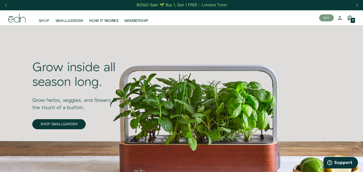
click at [102, 17] on link "HOW IT WORKS" at bounding box center [103, 17] width 35 height 11
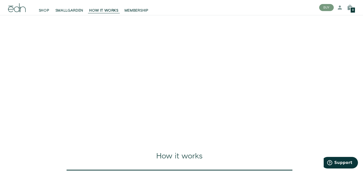
scroll to position [28, 0]
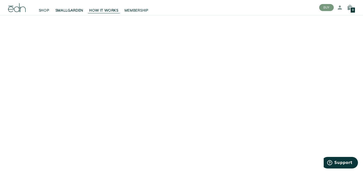
click at [68, 8] on link "SMALLGARDEN" at bounding box center [69, 7] width 34 height 11
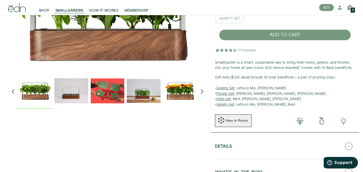
scroll to position [80, 0]
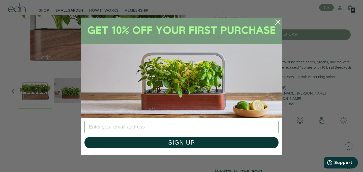
click at [279, 25] on circle "Close dialog" at bounding box center [277, 22] width 11 height 11
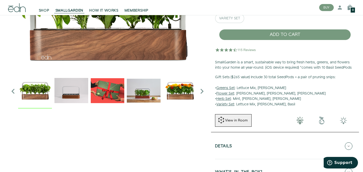
scroll to position [0, 0]
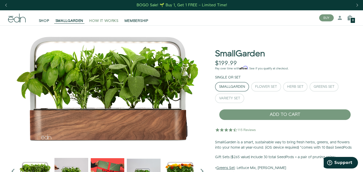
click at [102, 22] on span "HOW IT WORKS" at bounding box center [103, 20] width 29 height 5
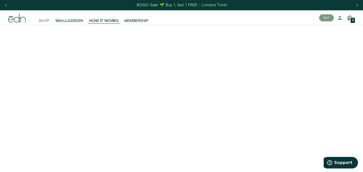
click at [39, 21] on span "SHOP" at bounding box center [44, 20] width 11 height 5
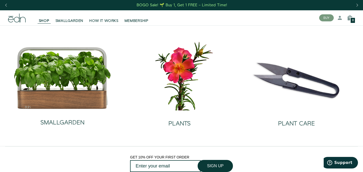
click at [13, 19] on icon at bounding box center [17, 18] width 18 height 9
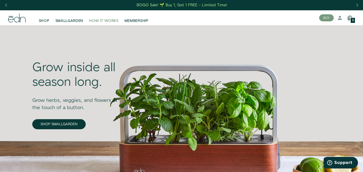
click at [97, 19] on span "HOW IT WORKS" at bounding box center [103, 20] width 29 height 5
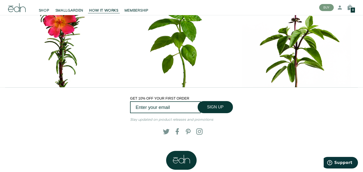
scroll to position [2285, 0]
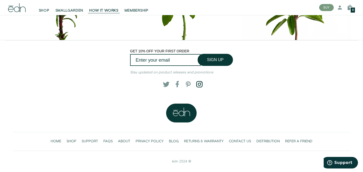
click at [201, 82] on span at bounding box center [198, 84] width 5 height 5
